Goal: Find specific page/section: Find specific page/section

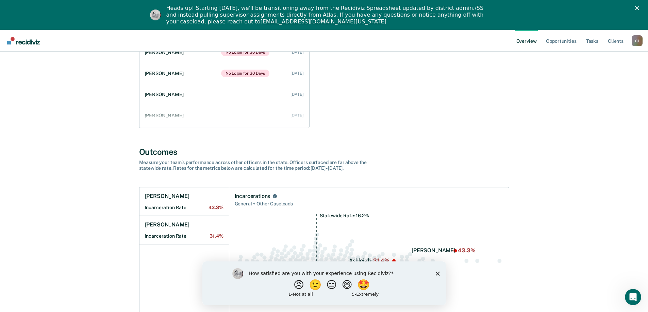
scroll to position [170, 0]
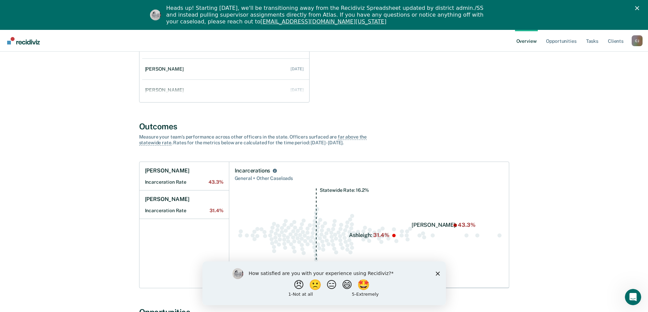
drag, startPoint x: 439, startPoint y: 274, endPoint x: 435, endPoint y: 268, distance: 7.8
click at [438, 274] on icon "Close survey" at bounding box center [437, 274] width 4 height 4
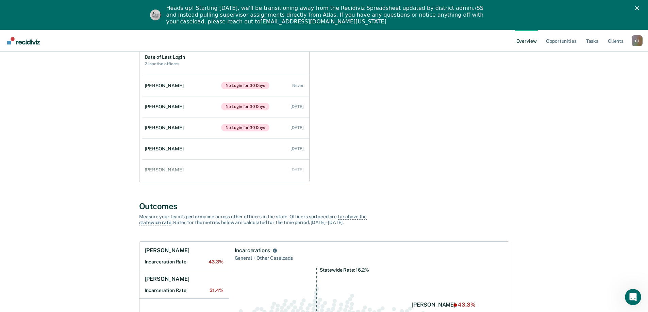
scroll to position [0, 0]
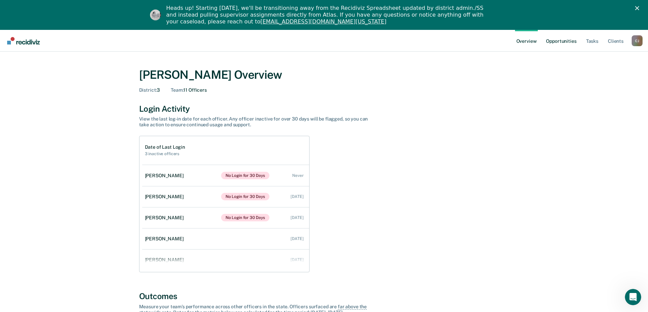
click at [570, 42] on link "Opportunities" at bounding box center [560, 41] width 33 height 22
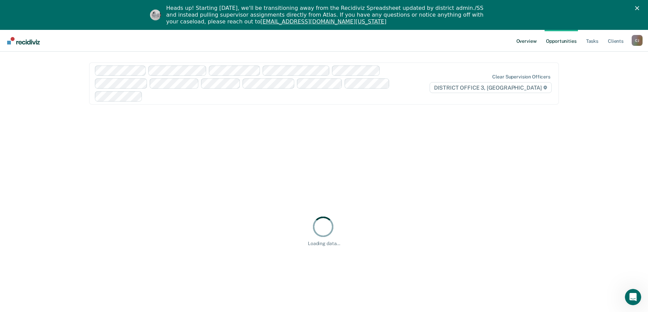
click at [532, 41] on link "Overview" at bounding box center [526, 41] width 23 height 22
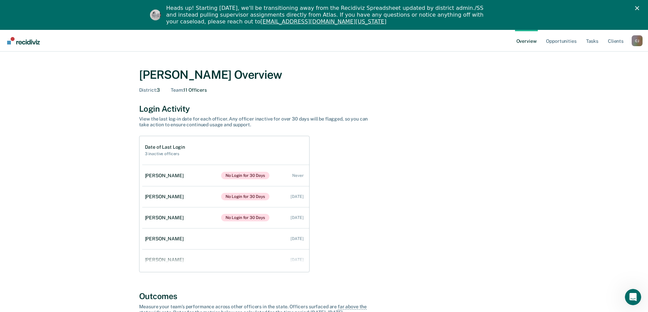
click at [636, 40] on div "[PERSON_NAME]" at bounding box center [636, 40] width 11 height 11
click at [608, 72] on link "Go to Operations" at bounding box center [609, 74] width 55 height 6
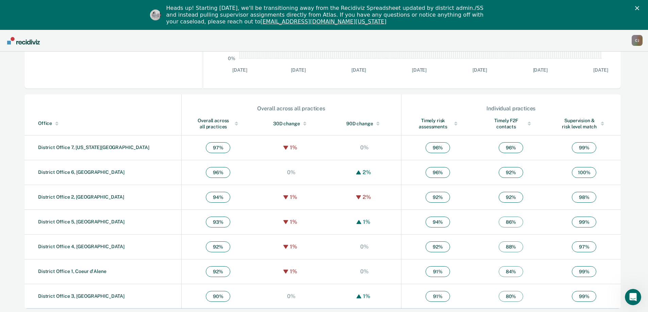
scroll to position [191, 0]
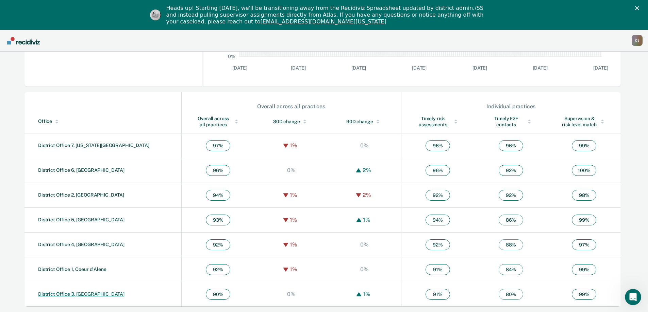
click at [73, 296] on link "District Office 3, [GEOGRAPHIC_DATA]" at bounding box center [81, 294] width 86 height 5
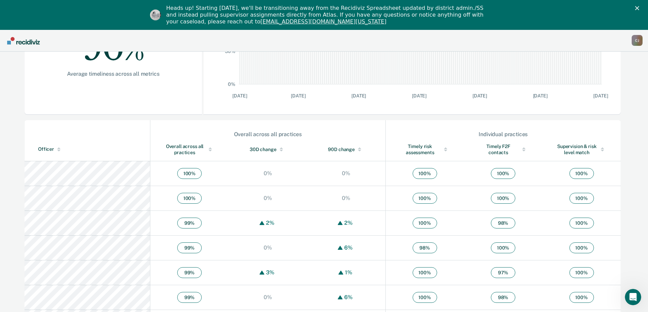
scroll to position [136, 0]
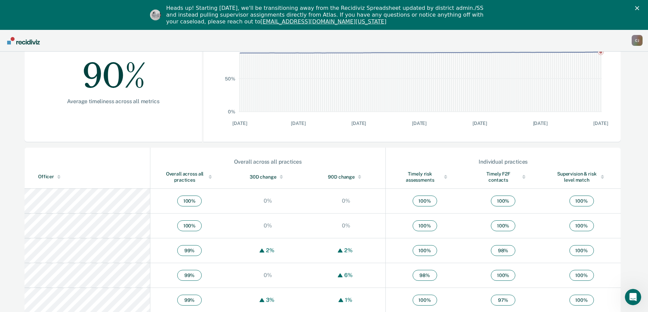
click at [59, 178] on div at bounding box center [58, 178] width 3 height 2
click at [58, 179] on div at bounding box center [58, 178] width 3 height 2
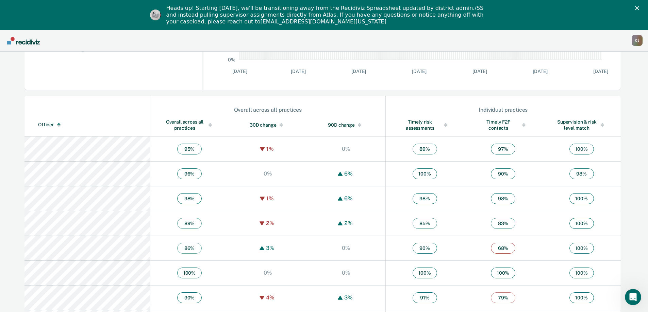
scroll to position [204, 0]
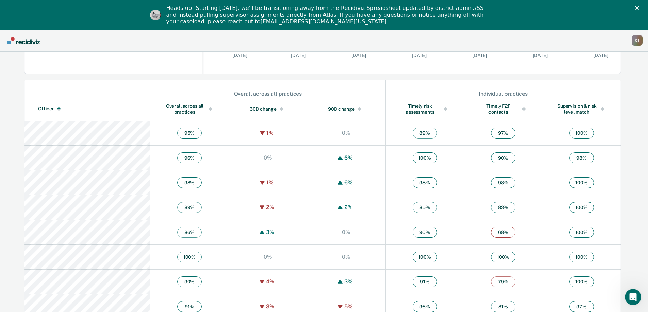
click at [58, 107] on div at bounding box center [58, 108] width 3 height 2
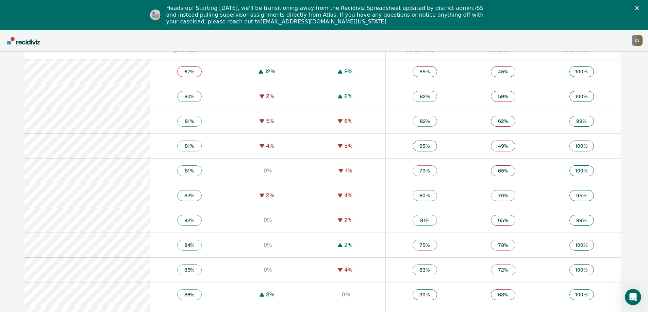
scroll to position [272, 0]
